Goal: Task Accomplishment & Management: Understand process/instructions

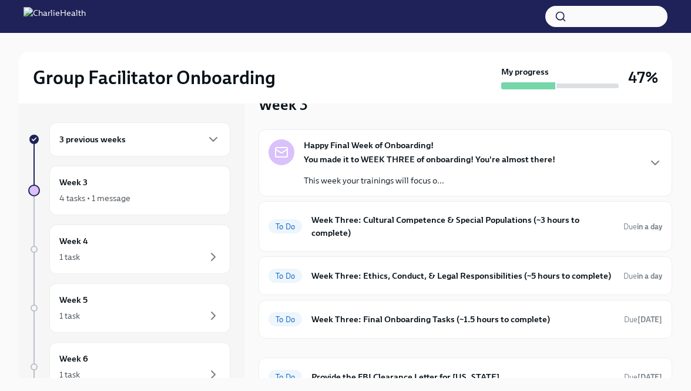
scroll to position [45, 0]
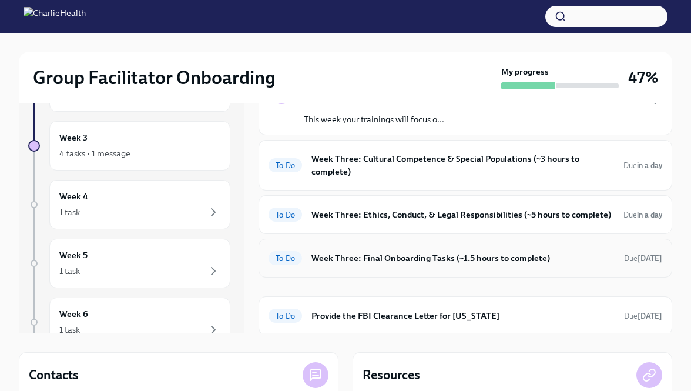
click at [316, 260] on h6 "Week Three: Final Onboarding Tasks (~1.5 hours to complete)" at bounding box center [462, 257] width 303 height 13
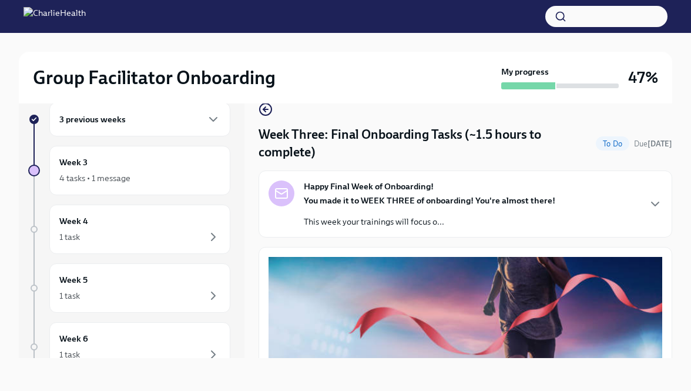
click at [329, 223] on p "This week your trainings will focus o..." at bounding box center [429, 222] width 251 height 12
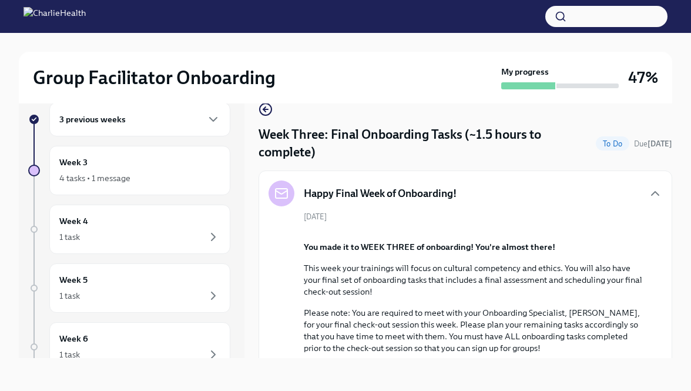
click at [206, 118] on div "3 previous weeks" at bounding box center [139, 119] width 161 height 14
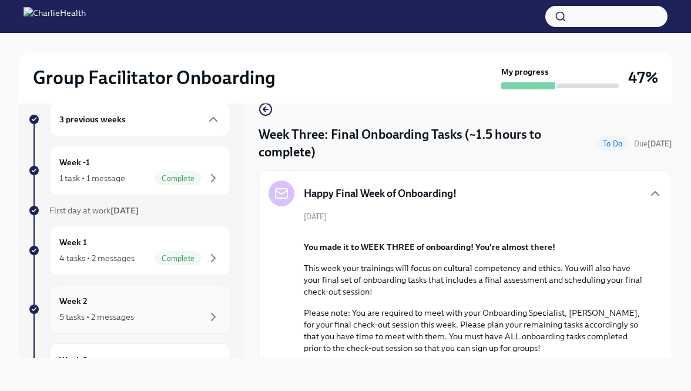
scroll to position [71, 0]
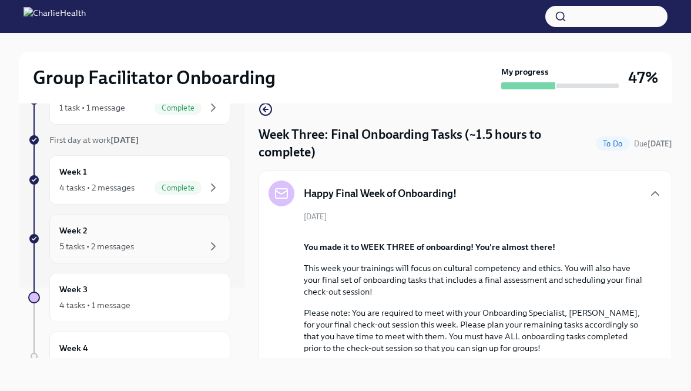
click at [163, 225] on div "Week 2 5 tasks • 2 messages" at bounding box center [139, 238] width 161 height 29
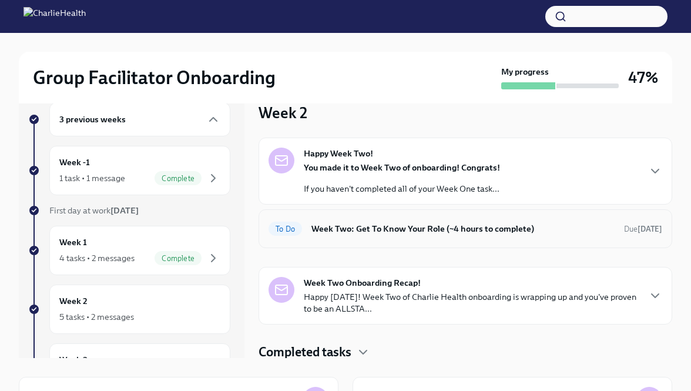
scroll to position [2, 0]
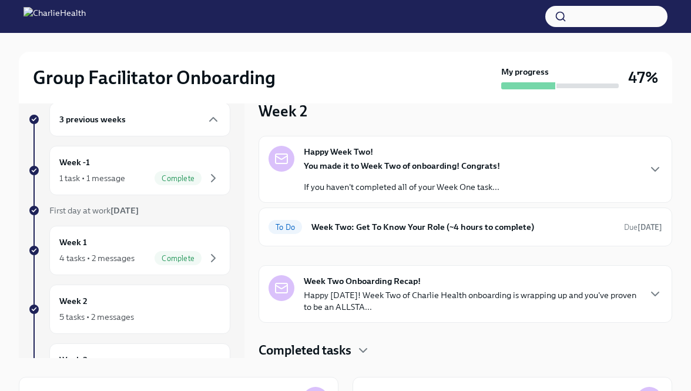
click at [352, 293] on p "Happy [DATE]! Week Two of Charlie Health onboarding is wrapping up and you've p…" at bounding box center [471, 301] width 335 height 24
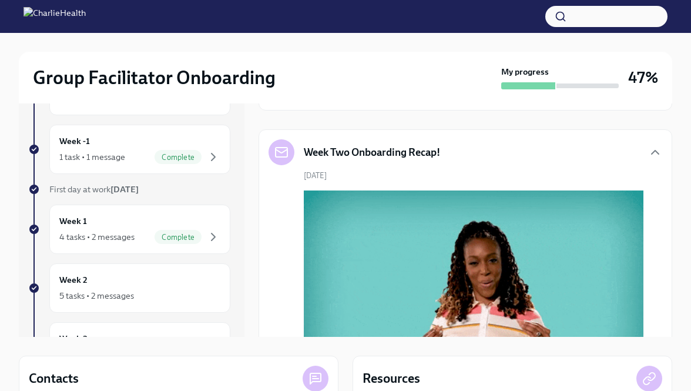
scroll to position [0, 0]
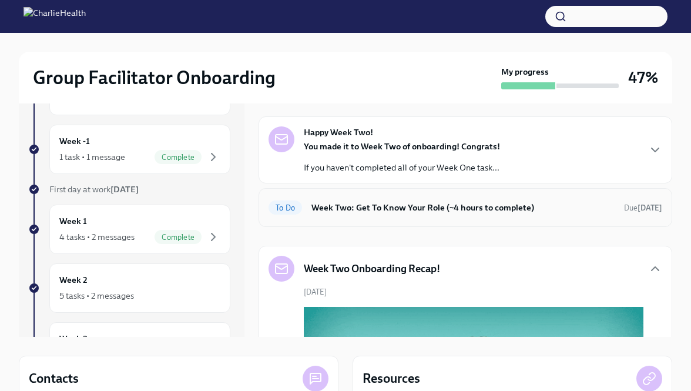
click at [350, 212] on h6 "Week Two: Get To Know Your Role (~4 hours to complete)" at bounding box center [462, 207] width 303 height 13
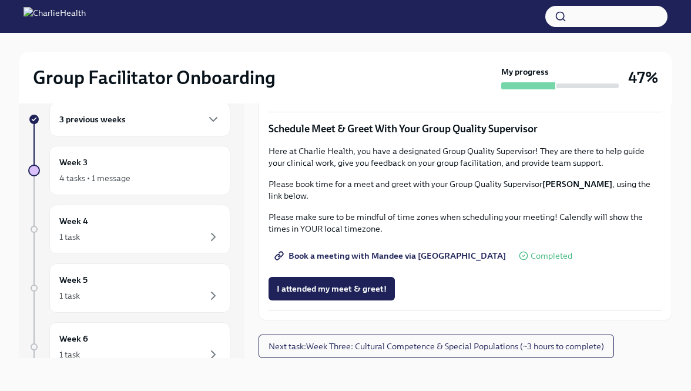
scroll to position [1116, 0]
click at [332, 288] on span "I attended my meet & greet!" at bounding box center [332, 289] width 110 height 12
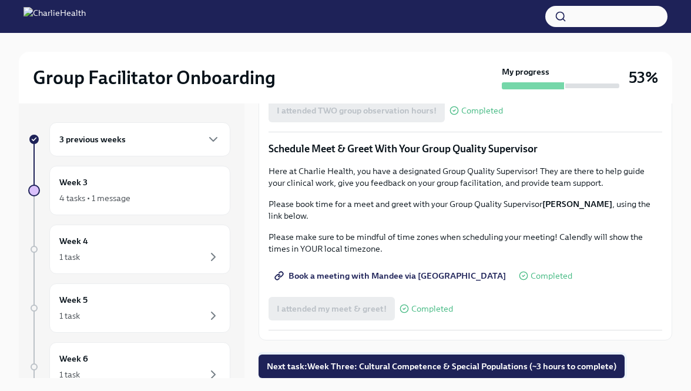
click at [327, 371] on span "Next task : Week Three: Cultural Competence & Special Populations (~3 hours to …" at bounding box center [442, 366] width 350 height 12
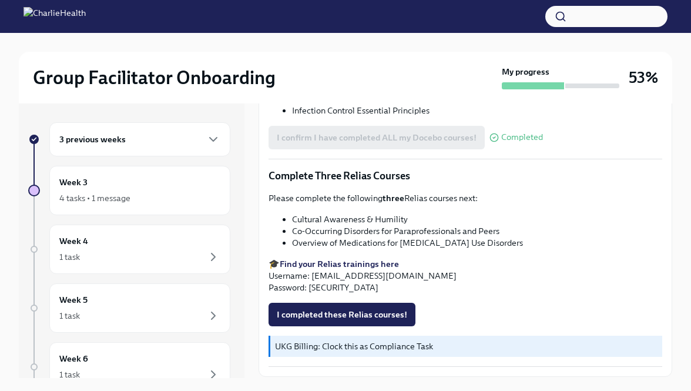
scroll to position [893, 0]
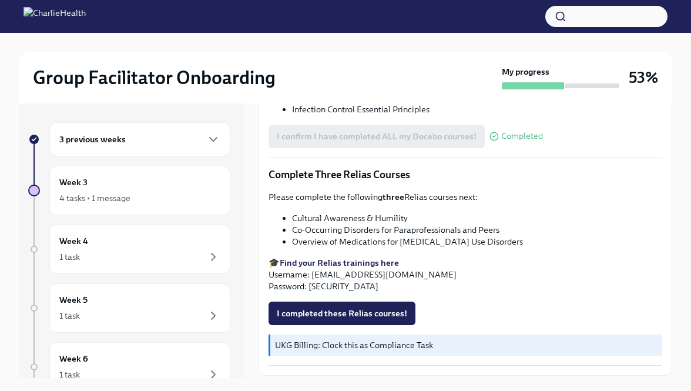
click at [394, 167] on p "Complete Three Relias Courses" at bounding box center [465, 174] width 394 height 14
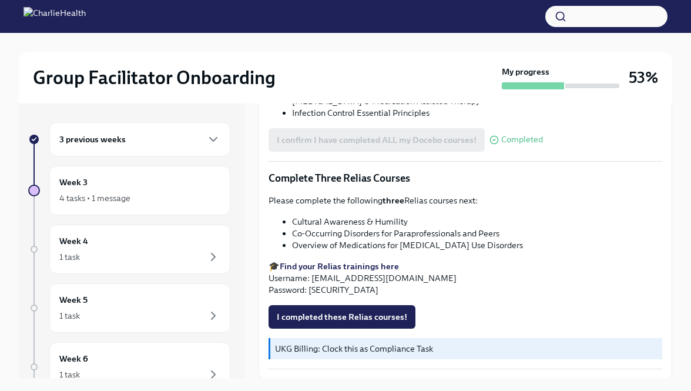
scroll to position [891, 0]
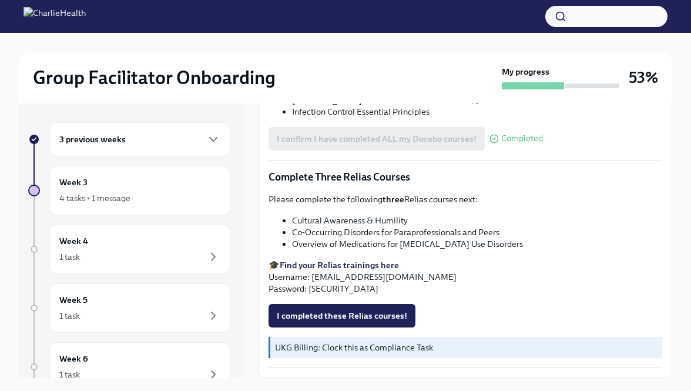
click at [348, 260] on strong "Find your Relias trainings here" at bounding box center [339, 265] width 119 height 11
